Goal: Task Accomplishment & Management: Complete application form

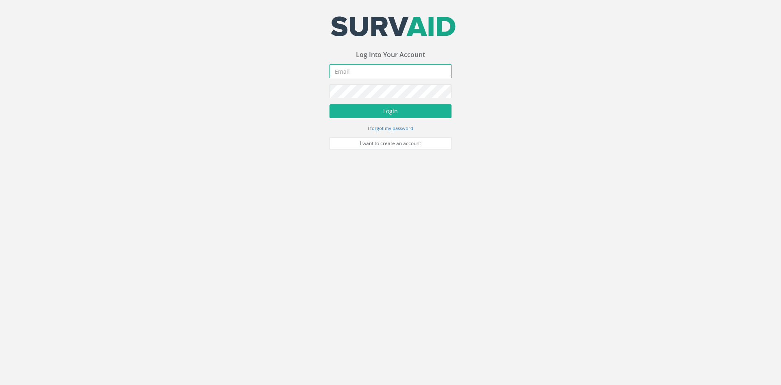
click at [361, 72] on input "email" at bounding box center [391, 71] width 122 height 14
type input "[PERSON_NAME][EMAIL_ADDRESS][PERSON_NAME][DOMAIN_NAME]"
click at [330, 104] on button "Login" at bounding box center [391, 111] width 122 height 14
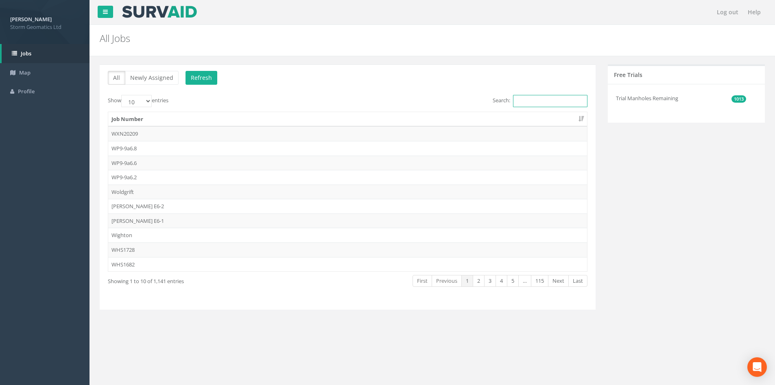
click at [533, 103] on input "Search:" at bounding box center [550, 101] width 74 height 12
click at [523, 101] on input "Search:" at bounding box center [550, 101] width 74 height 12
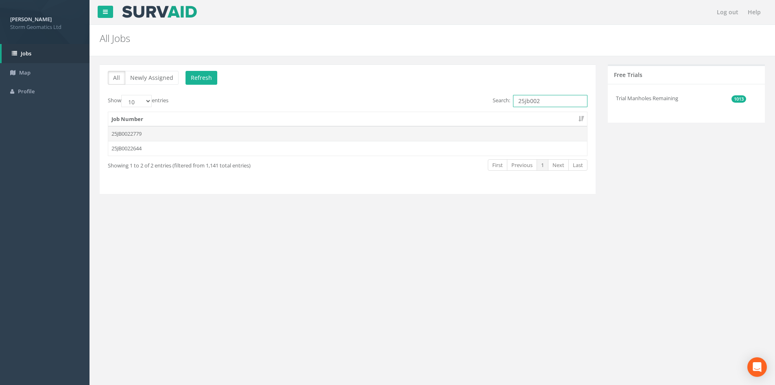
type input "25jb002"
click at [193, 130] on td "25JB0022779" at bounding box center [347, 133] width 479 height 15
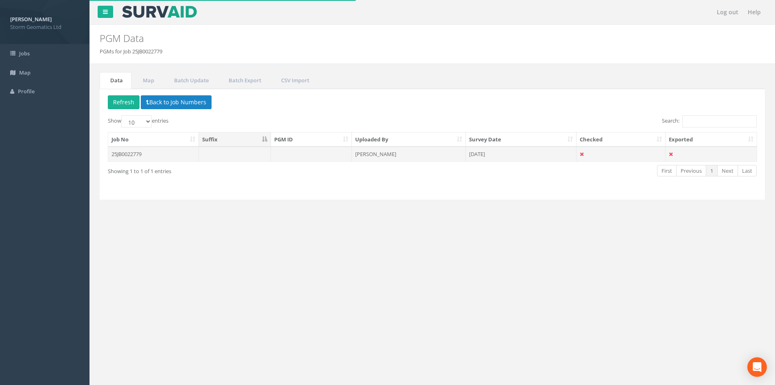
click at [169, 151] on td "25JB0022779" at bounding box center [153, 153] width 91 height 15
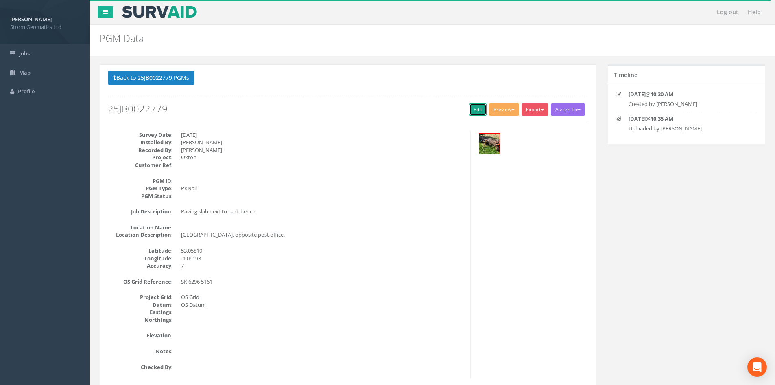
click at [469, 106] on link "Edit" at bounding box center [477, 109] width 17 height 12
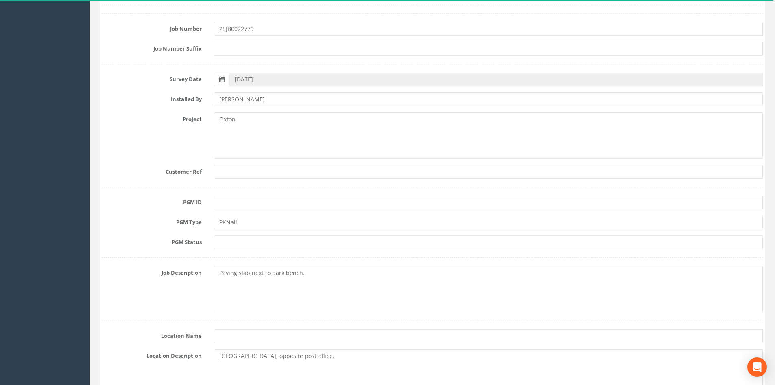
scroll to position [122, 0]
click at [223, 202] on input "text" at bounding box center [488, 200] width 549 height 14
type input "OXT E6-1"
click at [227, 219] on input "PKNail" at bounding box center [488, 220] width 549 height 14
type input "PK Nail"
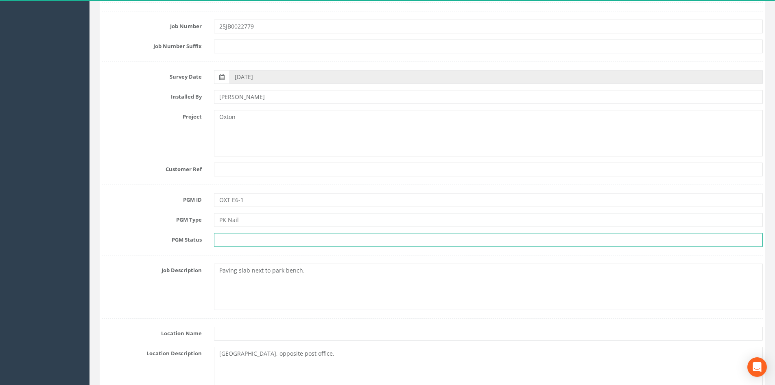
click at [236, 239] on input "text" at bounding box center [488, 240] width 549 height 14
type input "Primary"
click at [173, 145] on div "Project Oxton" at bounding box center [432, 133] width 673 height 46
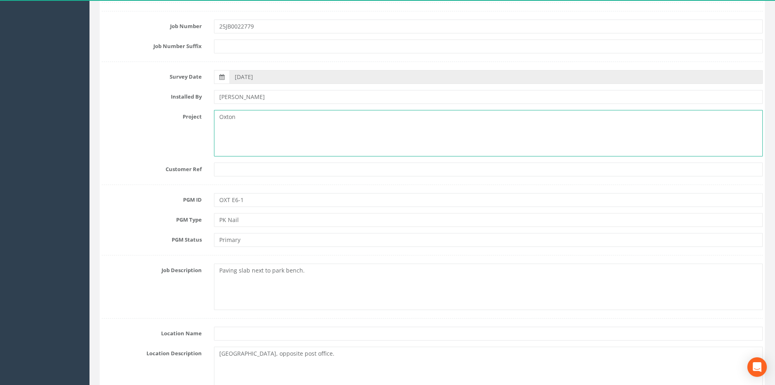
click at [248, 117] on textarea "Oxton" at bounding box center [488, 133] width 549 height 46
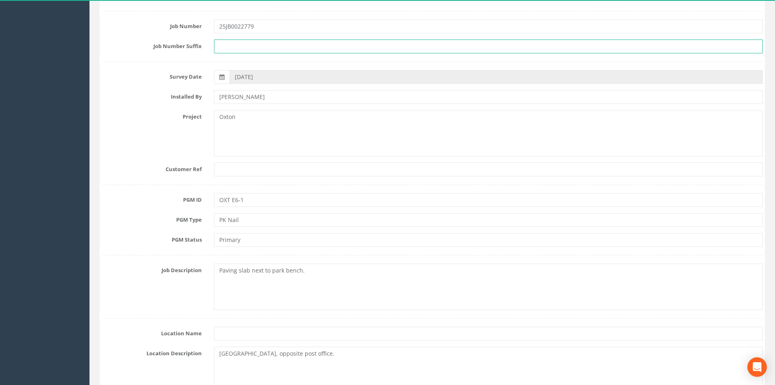
click at [242, 47] on input "text" at bounding box center [488, 46] width 549 height 14
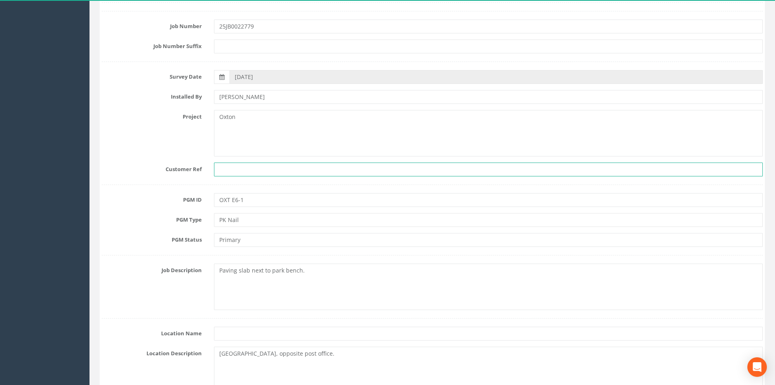
click at [234, 171] on input "text" at bounding box center [488, 169] width 549 height 14
paste input "25JB0022779"
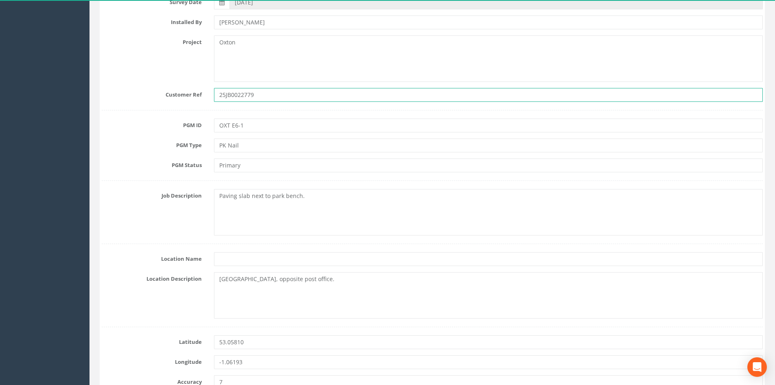
scroll to position [203, 0]
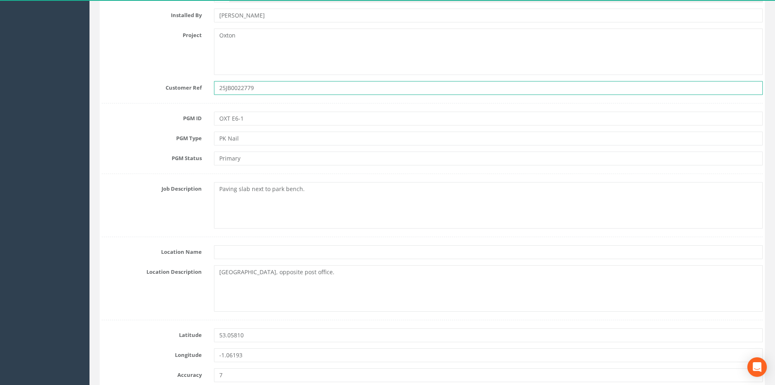
type input "25JB0022779"
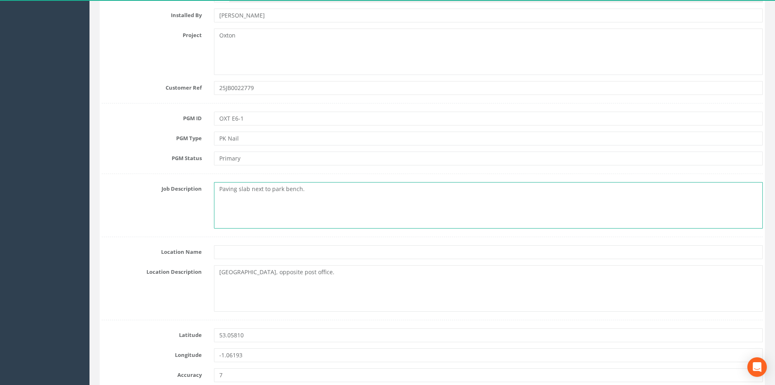
click at [311, 206] on textarea "Paving slab next to park bench." at bounding box center [488, 205] width 549 height 46
click at [220, 188] on textarea "Paving slab next to park bench." at bounding box center [488, 205] width 549 height 46
click at [337, 189] on textarea "Concrete plinth at base of Paving slab next to park bench." at bounding box center [488, 205] width 549 height 46
click at [331, 187] on textarea "Concrete plinth at base of park bench." at bounding box center [488, 205] width 549 height 46
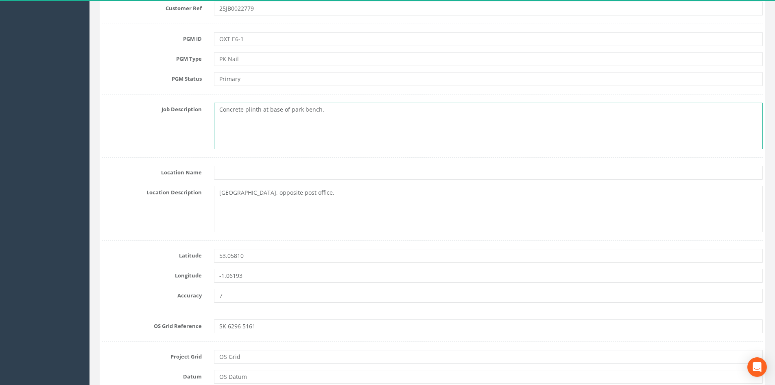
scroll to position [285, 0]
type textarea "Concrete plinth at base of park bench."
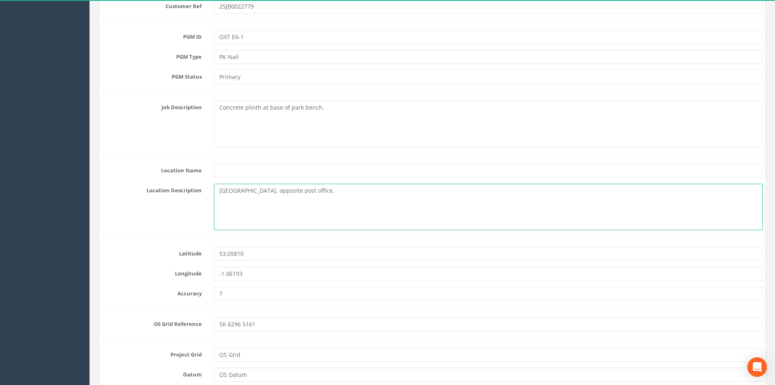
drag, startPoint x: 315, startPoint y: 191, endPoint x: 216, endPoint y: 195, distance: 99.4
click at [216, 195] on textarea "[GEOGRAPHIC_DATA], opposite post office." at bounding box center [488, 207] width 549 height 46
paste textarea "[STREET_ADDRESS][PERSON_NAME]"
click at [242, 189] on textarea "[STREET_ADDRESS][PERSON_NAME]" at bounding box center [488, 207] width 549 height 46
click at [240, 197] on textarea "[STREET_ADDRESS][PERSON_NAME]" at bounding box center [488, 207] width 549 height 46
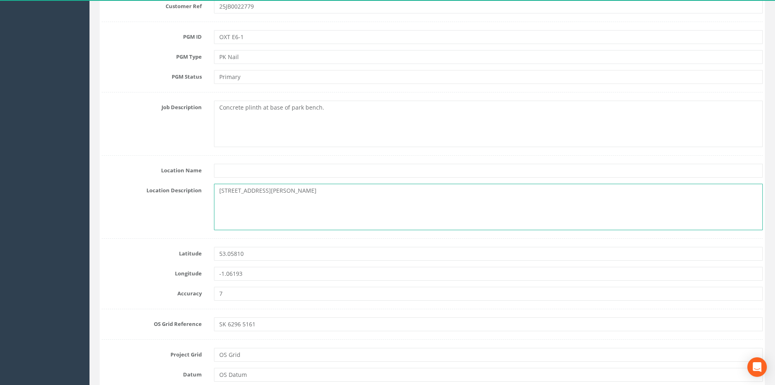
click at [247, 207] on textarea "[STREET_ADDRESS][PERSON_NAME]" at bounding box center [488, 207] width 549 height 46
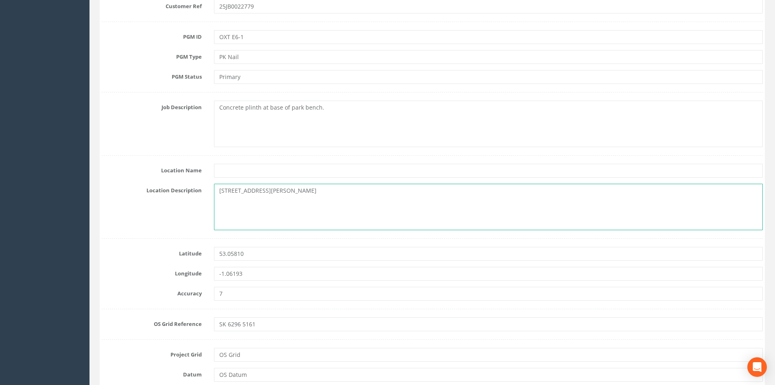
click at [238, 190] on textarea "[STREET_ADDRESS][PERSON_NAME]" at bounding box center [488, 207] width 549 height 46
click at [240, 191] on textarea "[STREET_ADDRESS][PERSON_NAME]" at bounding box center [488, 207] width 549 height 46
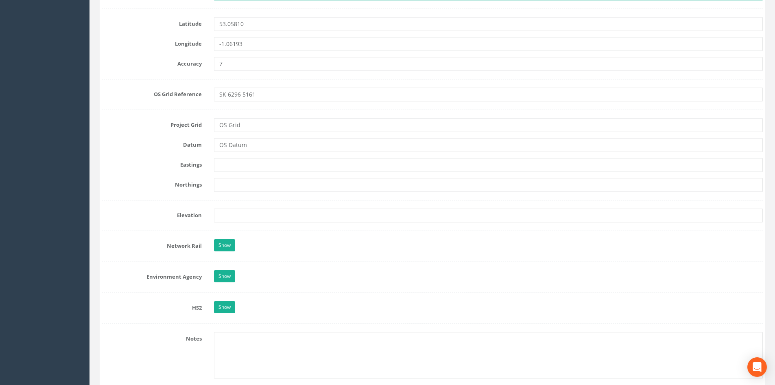
scroll to position [529, 0]
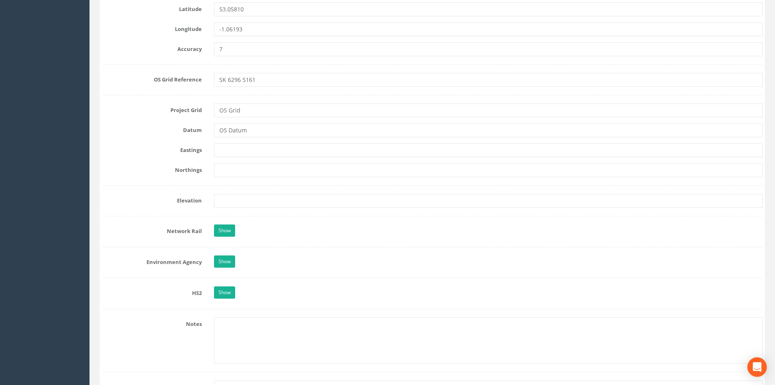
type textarea "[STREET_ADDRESS][PERSON_NAME]"
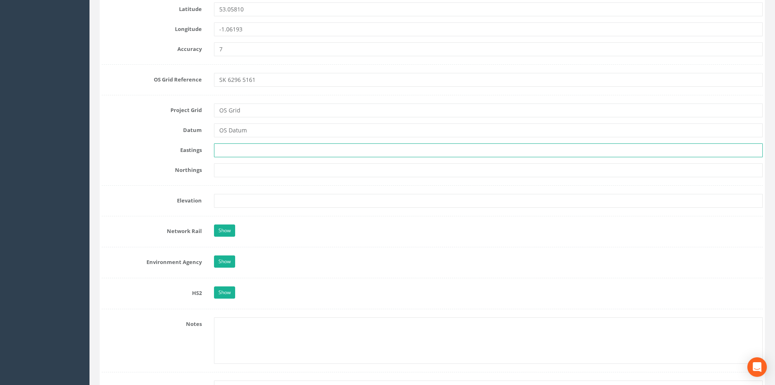
click at [243, 149] on input "text" at bounding box center [488, 150] width 549 height 14
paste input "462965.423"
type input "462965.423"
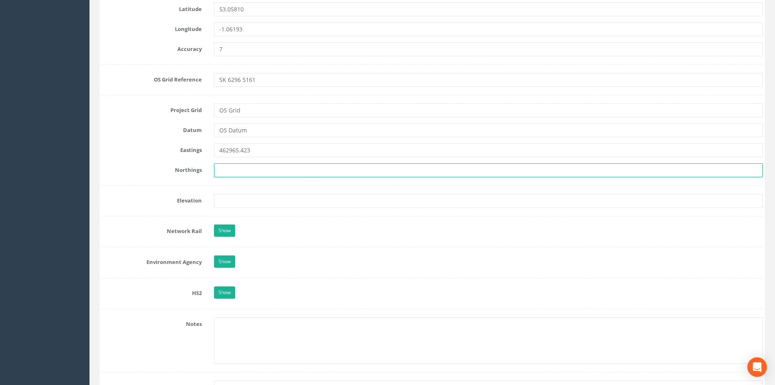
click at [275, 167] on input "text" at bounding box center [488, 170] width 549 height 14
paste input "351615.249"
type input "351615.249"
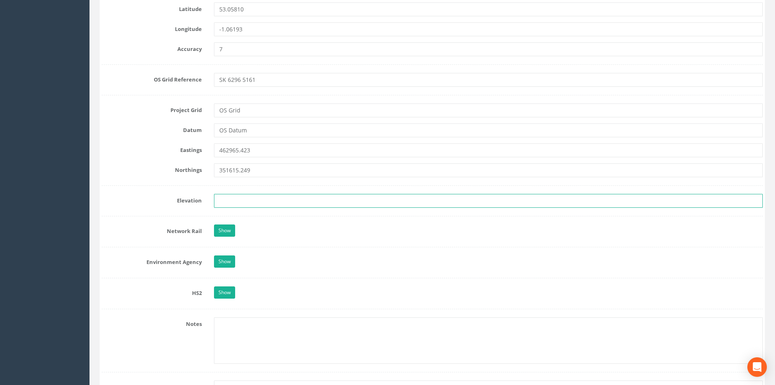
click at [247, 201] on input "text" at bounding box center [488, 201] width 549 height 14
paste input "54.131"
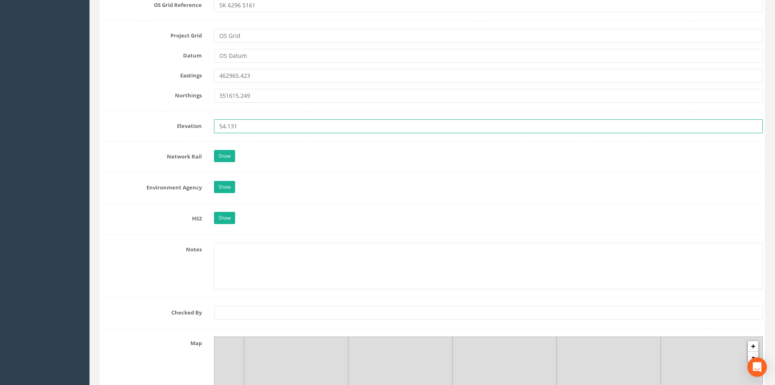
scroll to position [610, 0]
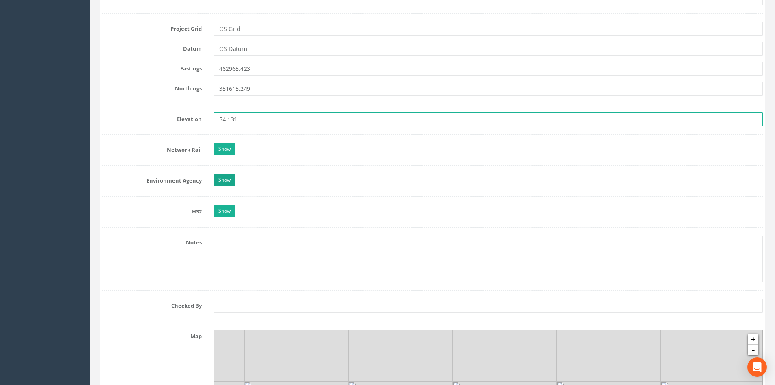
type input "54.131"
click at [220, 181] on link "Show" at bounding box center [224, 180] width 21 height 12
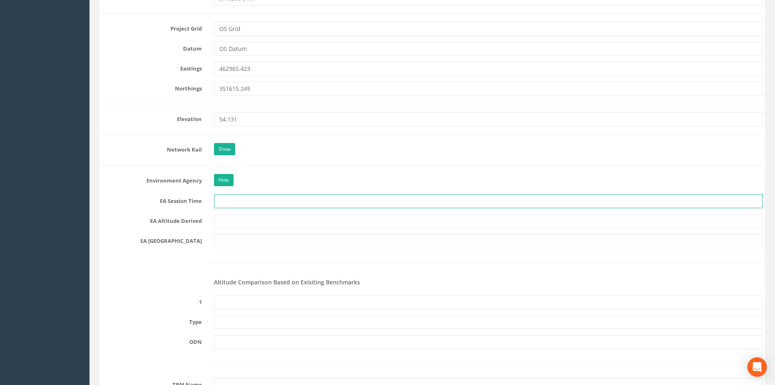
click at [240, 197] on input "text" at bounding box center [488, 201] width 549 height 14
type input "2 x 3 Minutes"
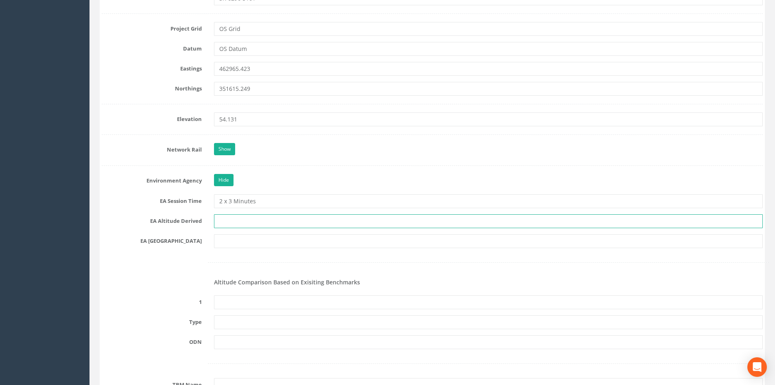
click at [243, 221] on input "text" at bounding box center [488, 221] width 549 height 14
type input "[PERSON_NAME] VRS & Best Fit Levelling"
click at [232, 245] on input "text" at bounding box center [488, 241] width 549 height 14
click at [228, 242] on input "text" at bounding box center [488, 241] width 549 height 14
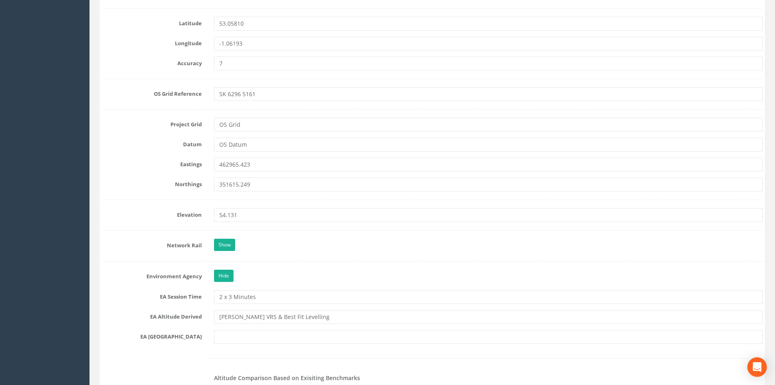
scroll to position [529, 0]
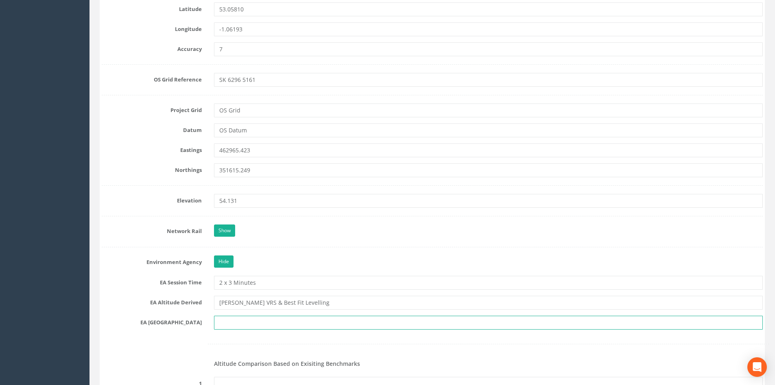
click at [269, 321] on input "text" at bounding box center [488, 322] width 549 height 14
type input "SK 6251"
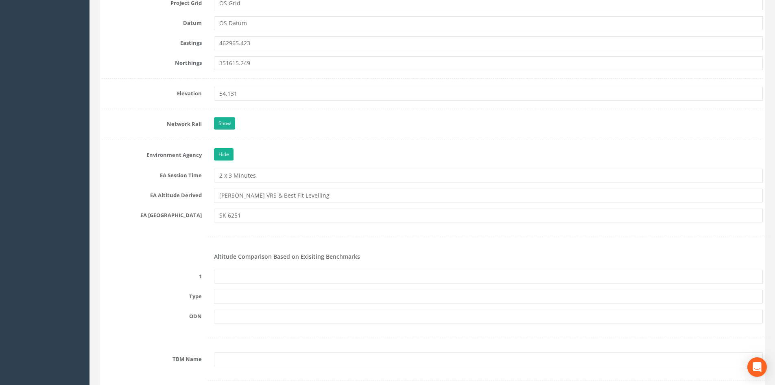
scroll to position [732, 0]
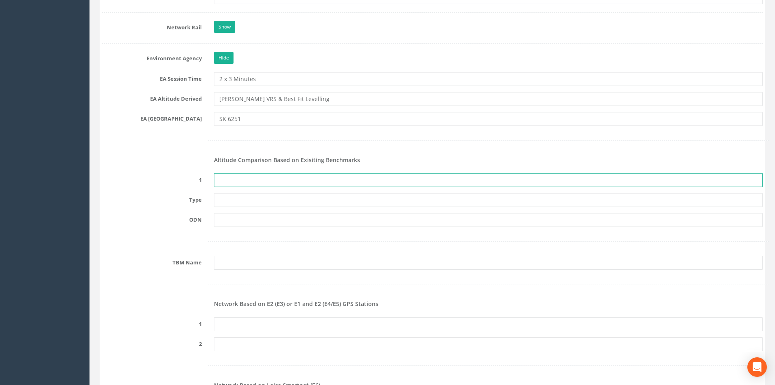
click at [223, 182] on input "text" at bounding box center [488, 180] width 549 height 14
type input "None Recovered"
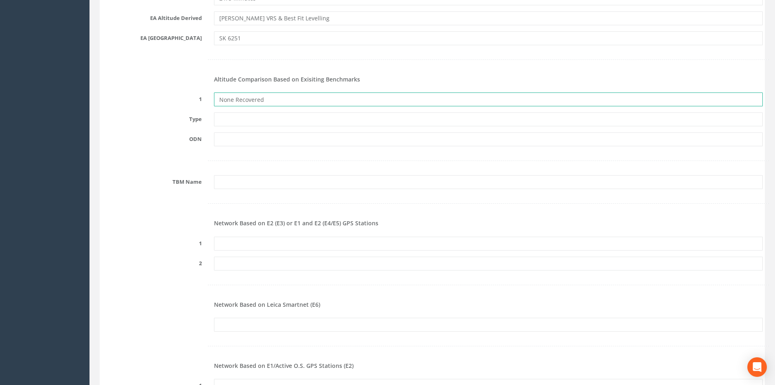
scroll to position [814, 0]
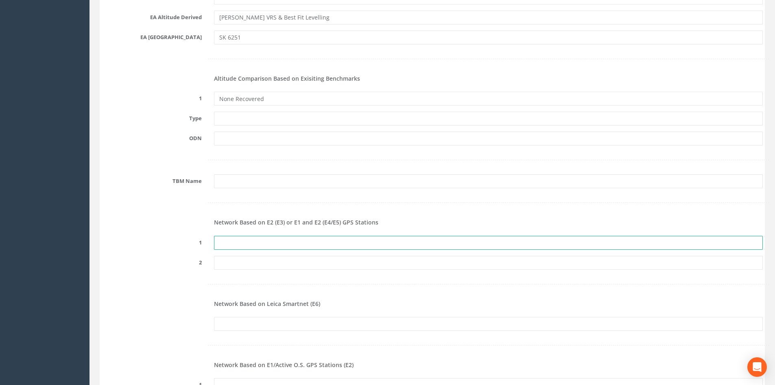
click at [228, 242] on input "text" at bounding box center [488, 243] width 549 height 14
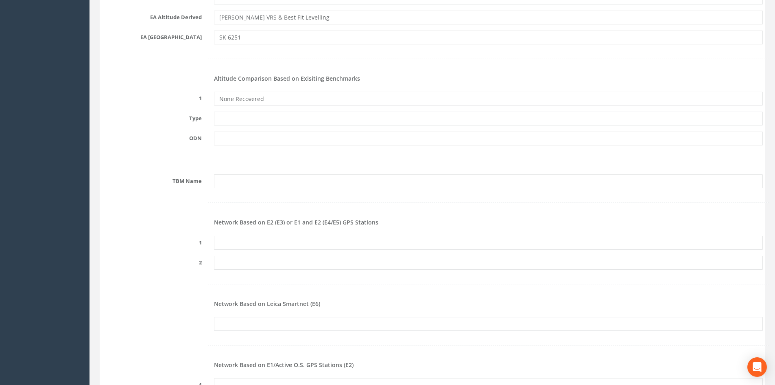
click at [174, 294] on form "Cancel Save Delete Job Number 25JB0022779 Job Number Suffix Survey Date [DATE] …" at bounding box center [432, 201] width 661 height 1828
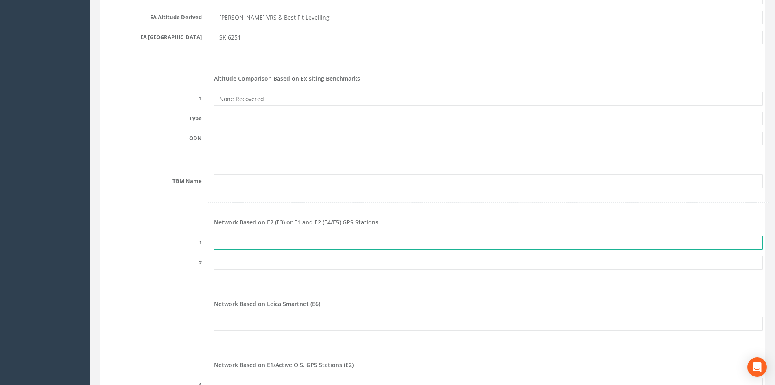
click at [323, 243] on input "text" at bounding box center [488, 243] width 549 height 14
paste input "PRS90211782989"
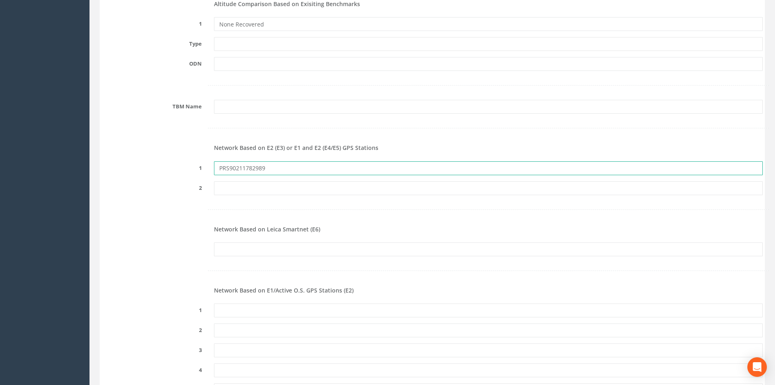
scroll to position [895, 0]
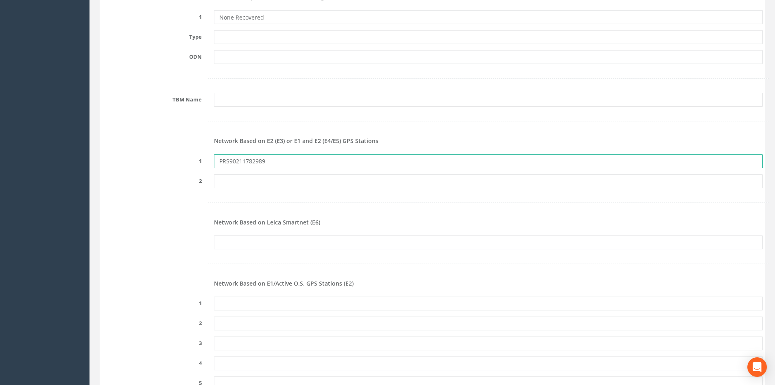
type input "PRS90211782989"
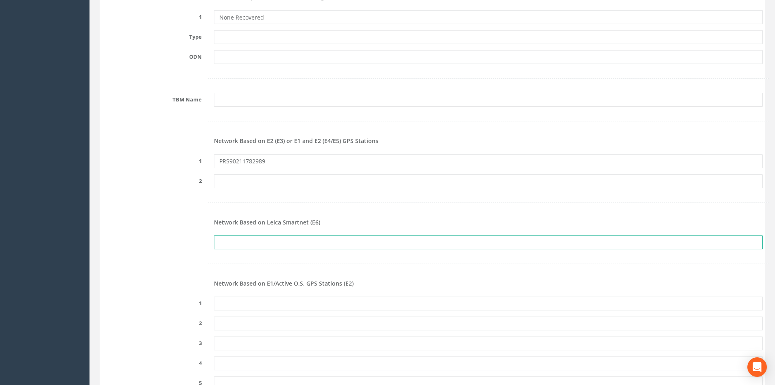
click at [288, 241] on input "text" at bounding box center [488, 242] width 549 height 14
paste input "PRS90211782989"
type input "PRS90211782989"
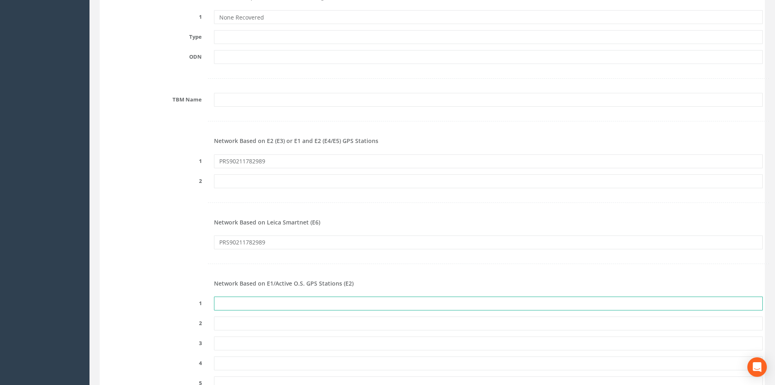
click at [275, 302] on input "text" at bounding box center [488, 303] width 549 height 14
paste input "PRS90211782989"
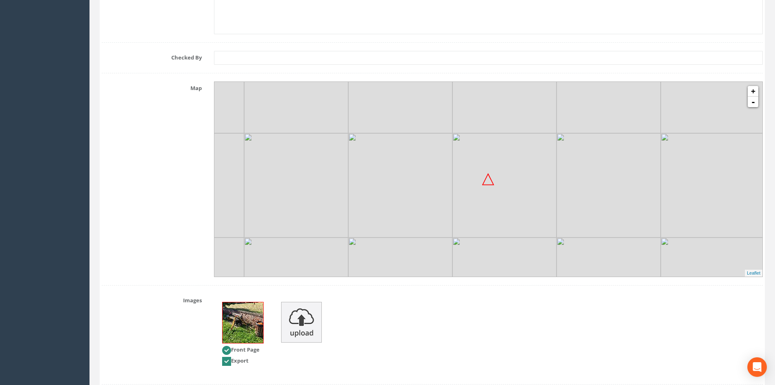
scroll to position [1422, 0]
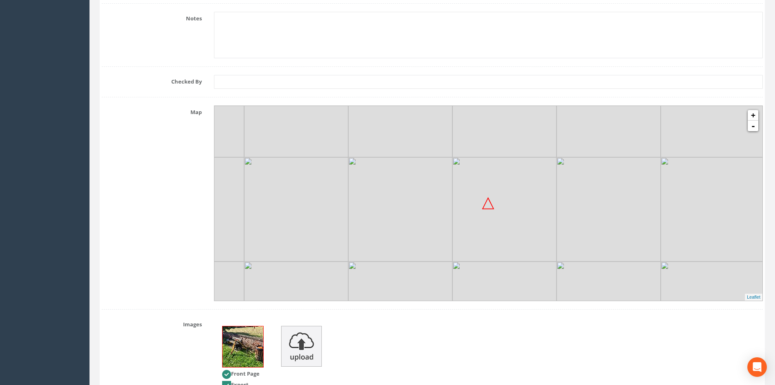
type input "PRS90211782989"
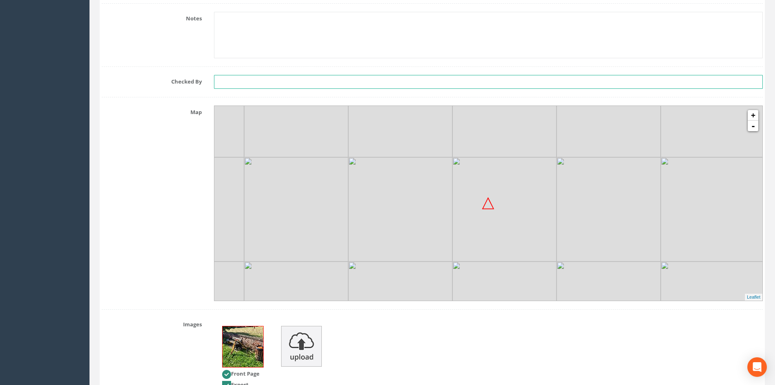
click at [236, 82] on input "text" at bounding box center [488, 82] width 549 height 14
type input "JM"
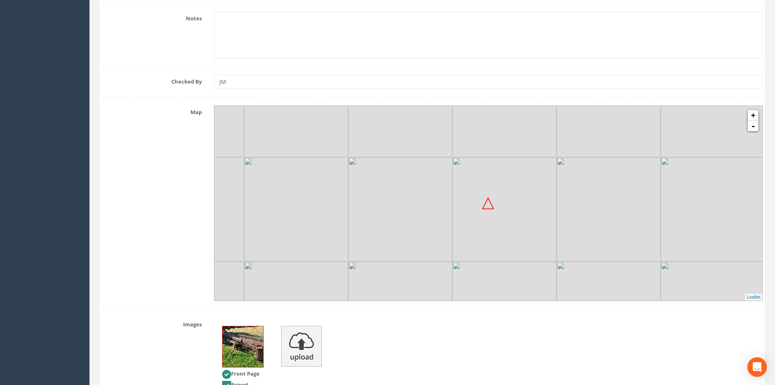
click at [176, 168] on div "Map + - MapQuest Leaflet" at bounding box center [432, 202] width 673 height 195
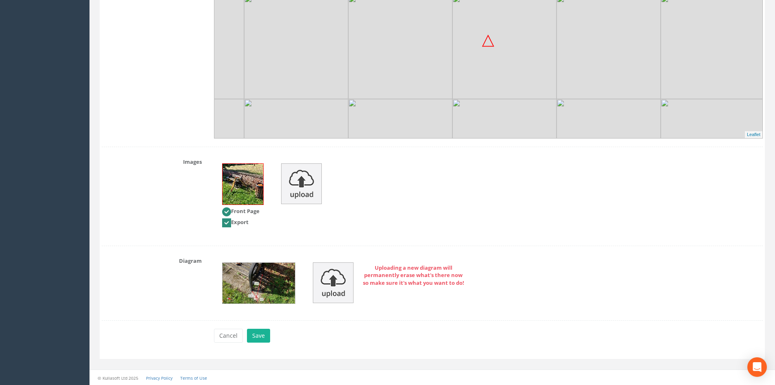
scroll to position [1585, 0]
click at [262, 337] on button "Save" at bounding box center [258, 335] width 23 height 14
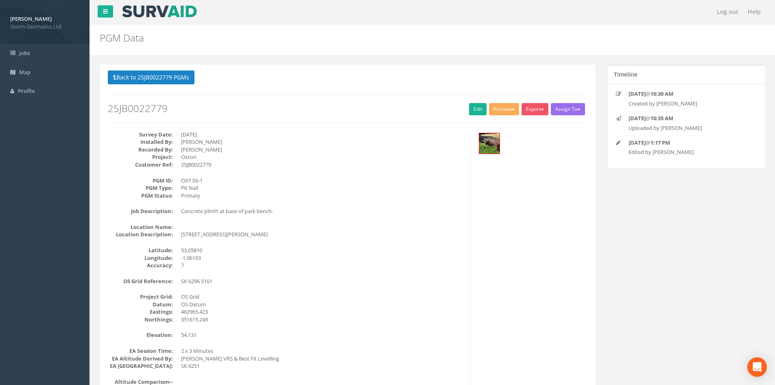
scroll to position [0, 0]
click at [508, 112] on button "Preview" at bounding box center [504, 109] width 30 height 12
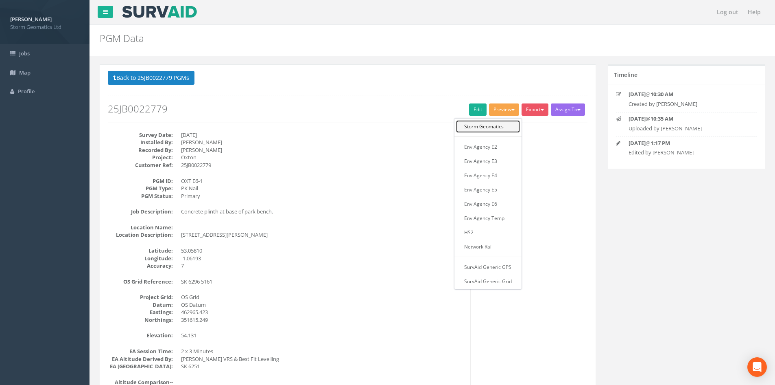
click at [493, 127] on link "Storm Geomatics" at bounding box center [488, 126] width 64 height 13
